Goal: Task Accomplishment & Management: Complete application form

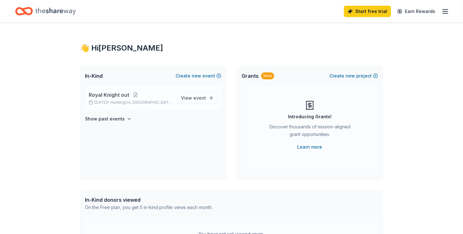
click at [125, 93] on span "Royal Knight out" at bounding box center [109, 95] width 40 height 8
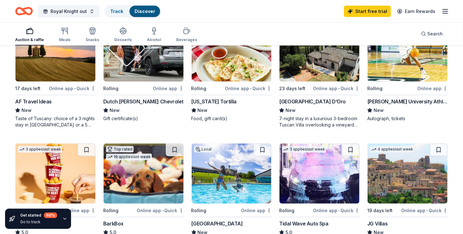
scroll to position [283, 0]
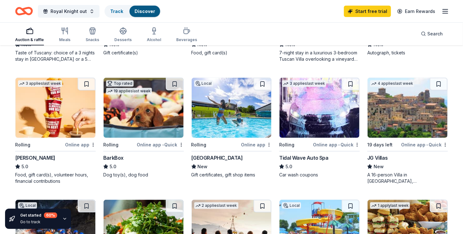
click at [236, 115] on img at bounding box center [232, 108] width 80 height 60
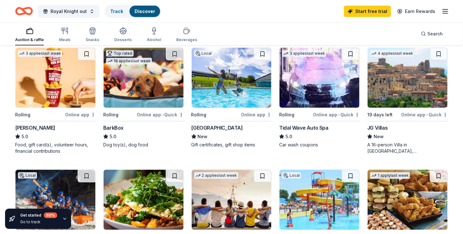
scroll to position [311, 0]
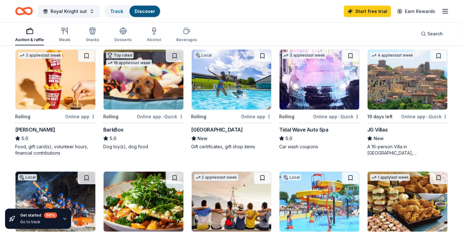
click at [153, 89] on img at bounding box center [144, 80] width 80 height 60
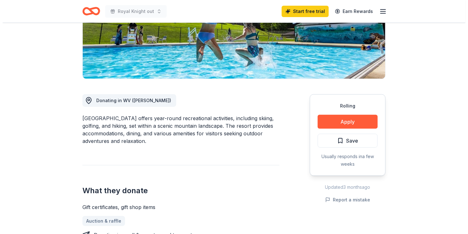
scroll to position [119, 0]
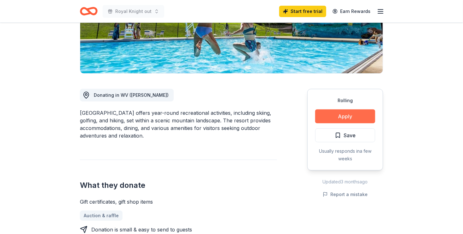
click at [343, 113] on button "Apply" at bounding box center [345, 116] width 60 height 14
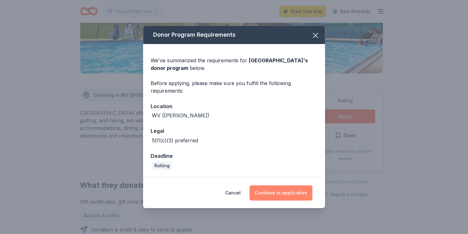
click at [279, 194] on button "Continue to application" at bounding box center [281, 192] width 63 height 15
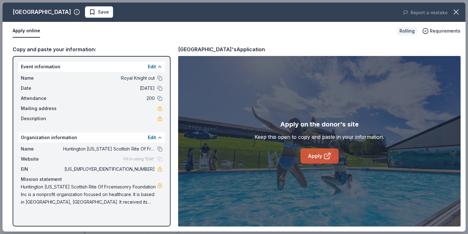
click at [315, 161] on link "Apply" at bounding box center [320, 155] width 38 height 15
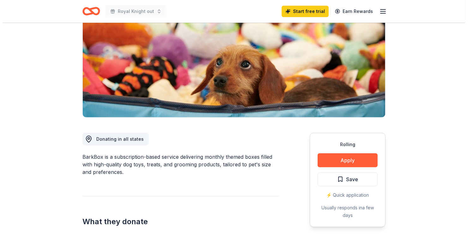
scroll to position [87, 0]
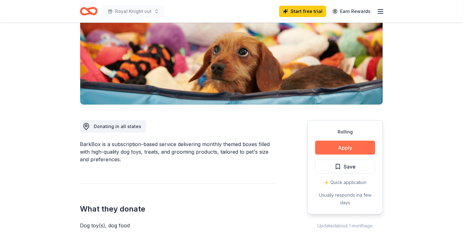
click at [333, 147] on button "Apply" at bounding box center [345, 148] width 60 height 14
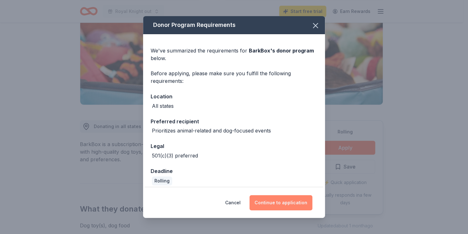
click at [280, 204] on button "Continue to application" at bounding box center [281, 202] width 63 height 15
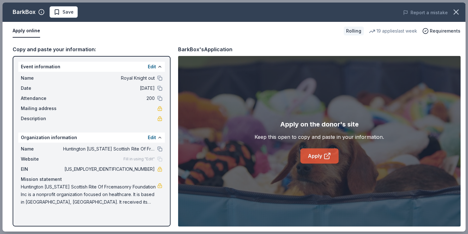
click at [311, 156] on link "Apply" at bounding box center [320, 155] width 38 height 15
click at [329, 151] on link "Apply" at bounding box center [320, 155] width 38 height 15
click at [319, 154] on link "Apply" at bounding box center [320, 155] width 38 height 15
